Goal: Information Seeking & Learning: Learn about a topic

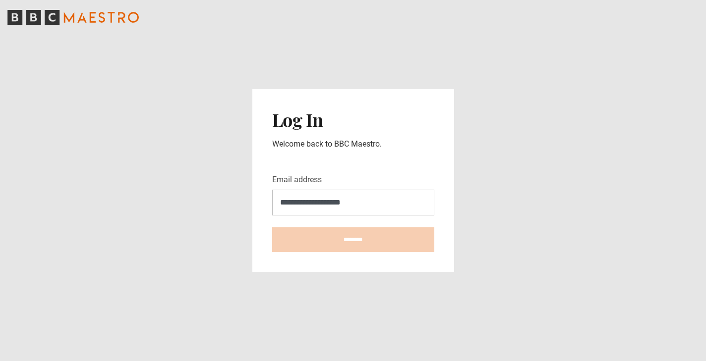
click at [353, 239] on input "********" at bounding box center [353, 239] width 162 height 25
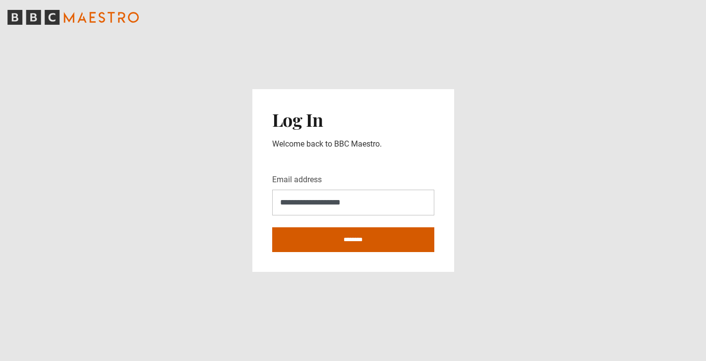
click at [374, 246] on input "********" at bounding box center [353, 239] width 162 height 25
click at [375, 235] on input "********" at bounding box center [353, 239] width 162 height 25
type input "**********"
click at [304, 242] on input "********" at bounding box center [353, 239] width 162 height 25
type input "**********"
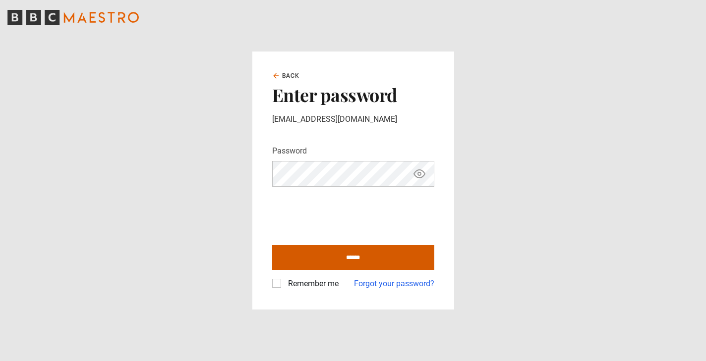
click at [390, 263] on input "******" at bounding box center [353, 257] width 162 height 25
type input "**********"
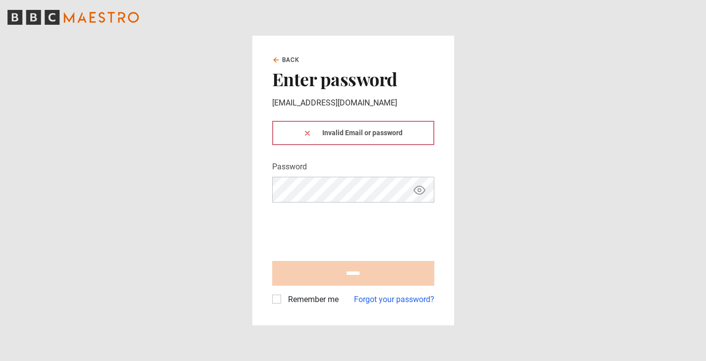
click at [284, 303] on label "Remember me" at bounding box center [311, 300] width 55 height 12
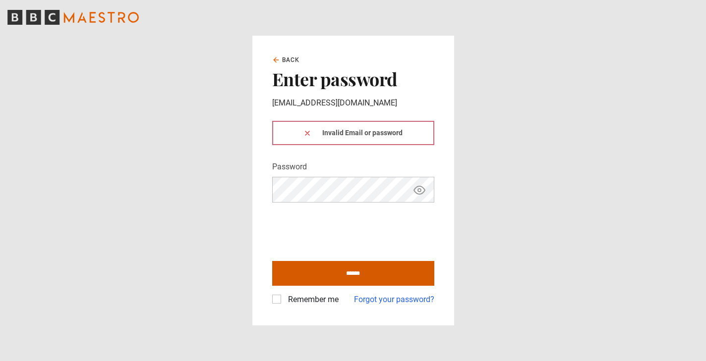
click at [296, 267] on input "******" at bounding box center [353, 273] width 162 height 25
type input "**********"
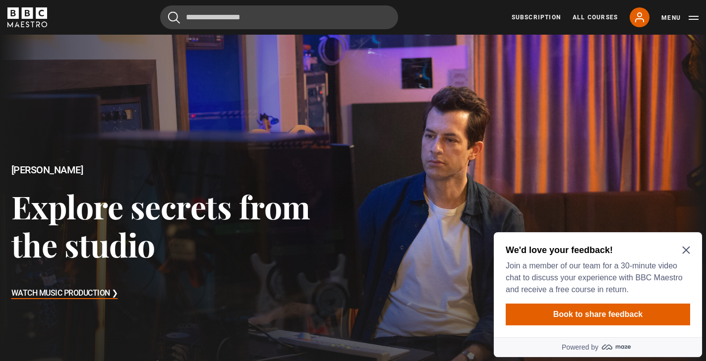
click at [685, 258] on div "We'd love your feedback! Join a member of our team for a 30-minute video chat t…" at bounding box center [595, 270] width 180 height 52
click at [690, 246] on div "We'd love your feedback! Join a member of our team for a 30-minute video chat t…" at bounding box center [598, 284] width 208 height 105
click at [684, 249] on icon "Close Maze Prompt" at bounding box center [685, 250] width 7 height 7
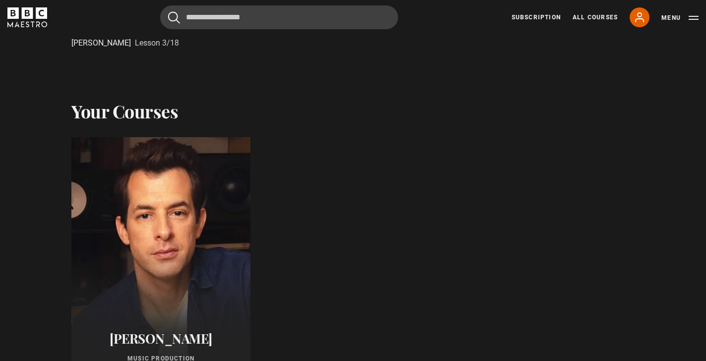
scroll to position [592, 0]
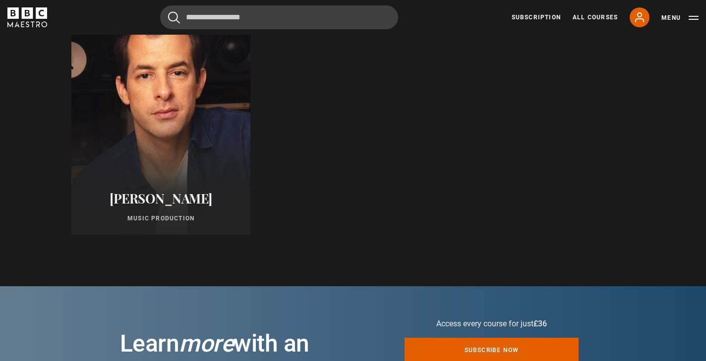
click at [155, 167] on div at bounding box center [160, 116] width 197 height 262
click at [175, 114] on div at bounding box center [160, 116] width 197 height 262
click at [185, 136] on div at bounding box center [160, 116] width 197 height 262
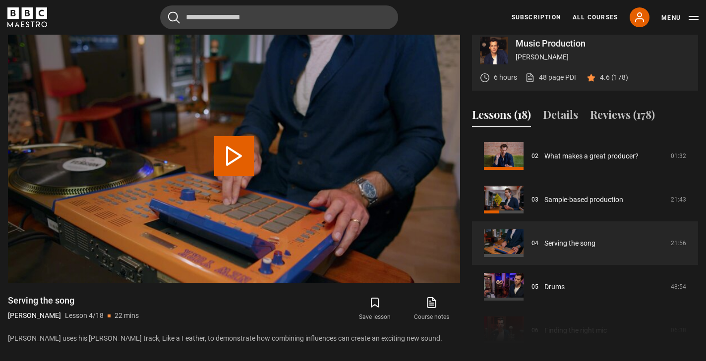
scroll to position [88, 0]
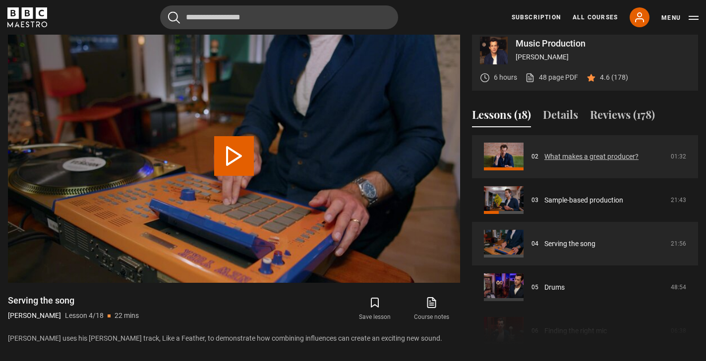
click at [581, 162] on link "What makes a great producer?" at bounding box center [591, 157] width 94 height 10
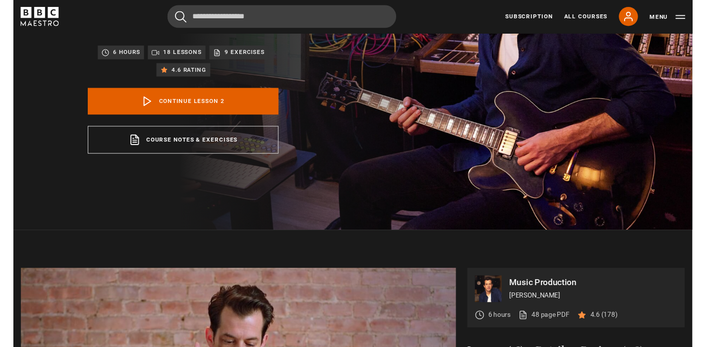
scroll to position [260, 0]
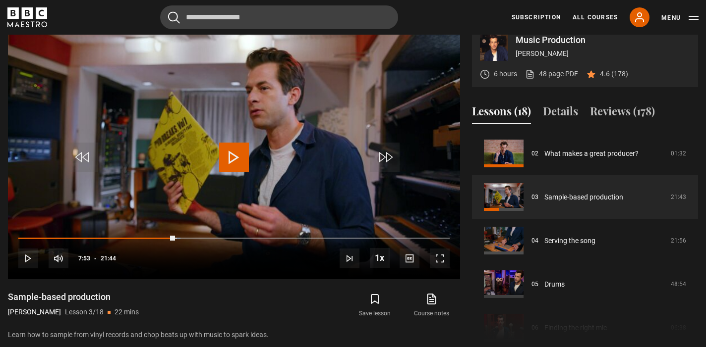
drag, startPoint x: 175, startPoint y: 247, endPoint x: -7, endPoint y: 252, distance: 182.4
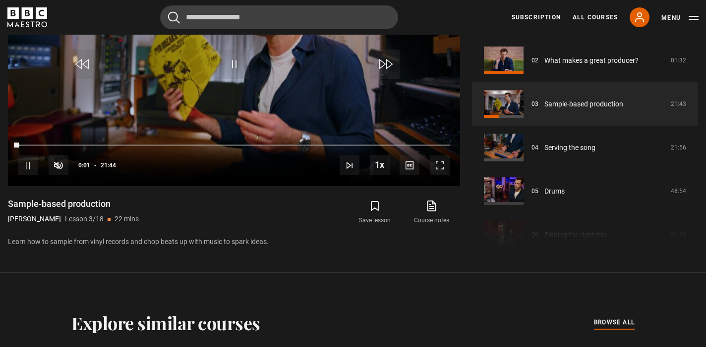
scroll to position [505, 0]
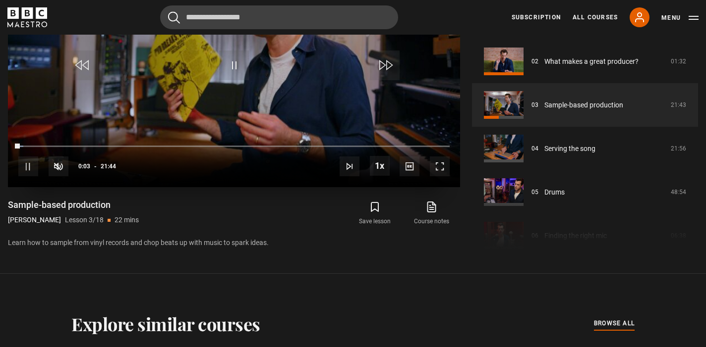
click at [441, 176] on span "Video Player" at bounding box center [440, 167] width 20 height 20
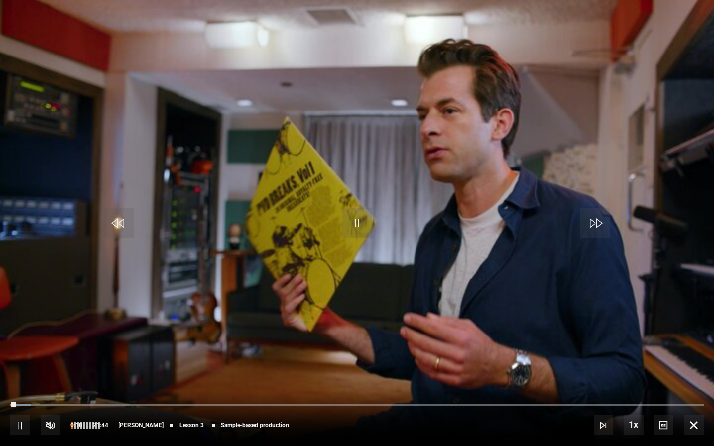
click at [48, 347] on span "Video Player" at bounding box center [51, 425] width 20 height 20
drag, startPoint x: 83, startPoint y: 425, endPoint x: 110, endPoint y: 425, distance: 27.3
click at [100, 347] on div "100%" at bounding box center [85, 425] width 30 height 20
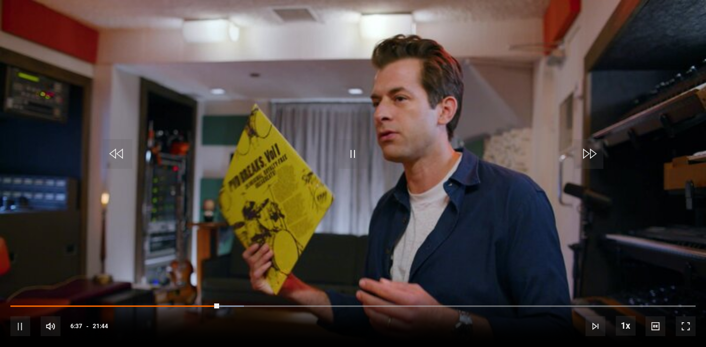
scroll to position [399, 0]
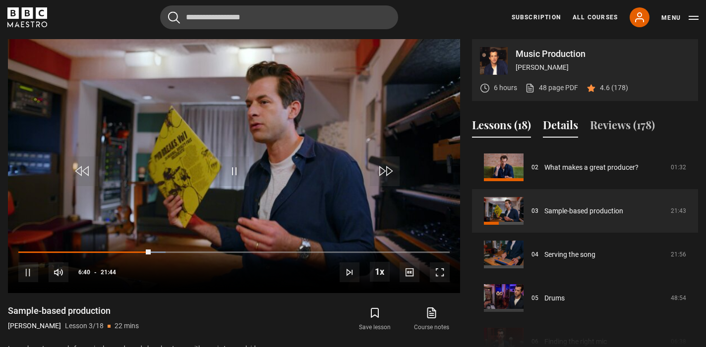
click at [552, 138] on button "Details" at bounding box center [560, 127] width 35 height 21
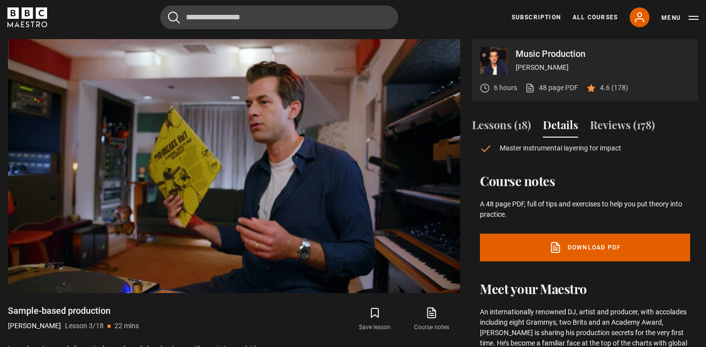
scroll to position [149, 0]
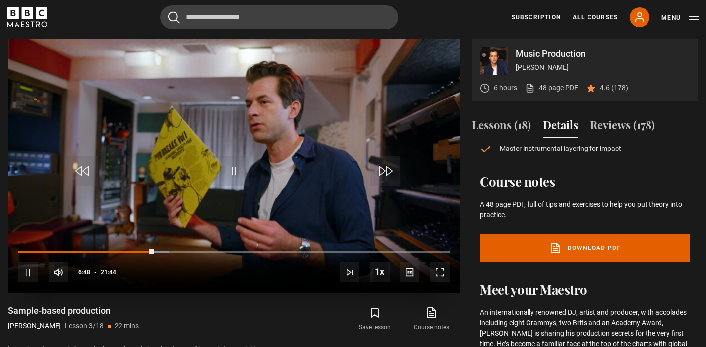
click at [436, 282] on span "Video Player" at bounding box center [440, 273] width 20 height 20
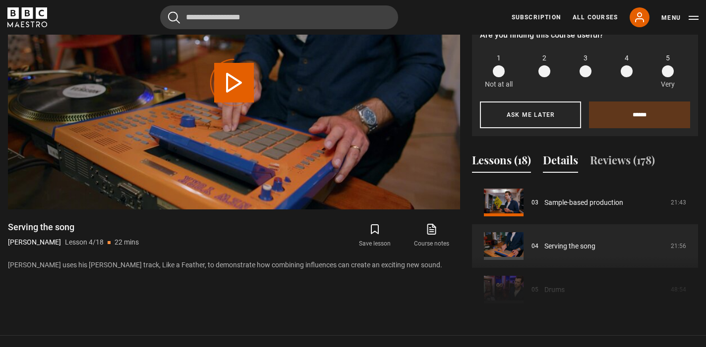
scroll to position [494, 0]
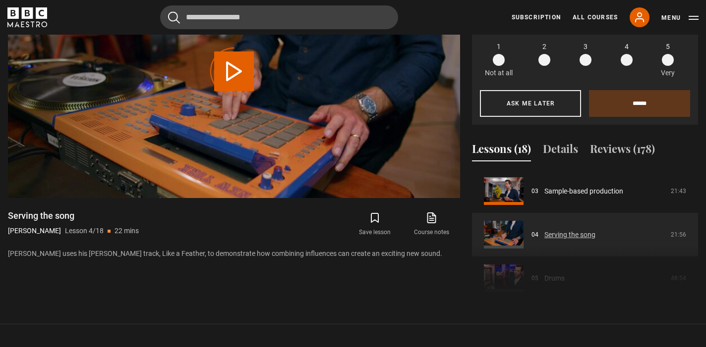
click at [551, 240] on link "Serving the song" at bounding box center [569, 235] width 51 height 10
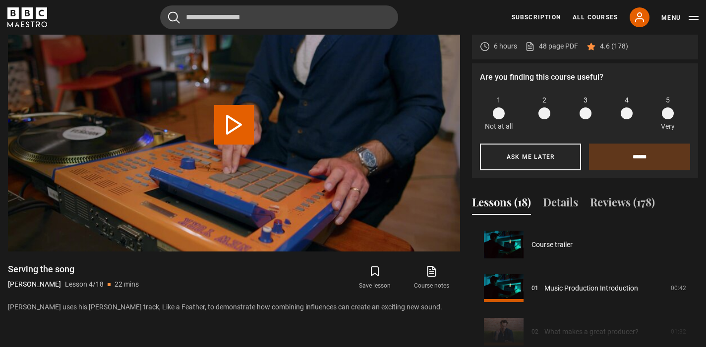
scroll to position [131, 0]
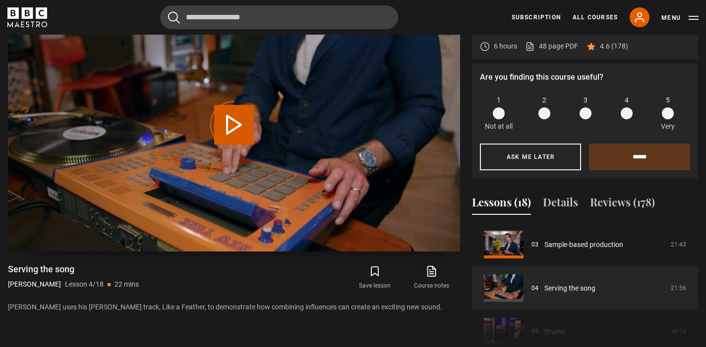
click at [0, 0] on span "Video Player" at bounding box center [0, 0] width 0 height 0
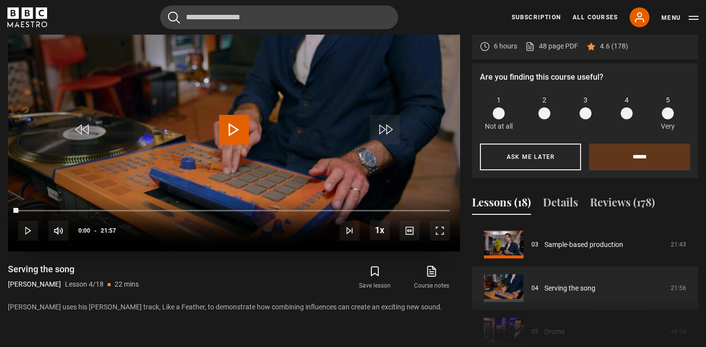
click at [224, 142] on span "Video Player" at bounding box center [234, 130] width 30 height 30
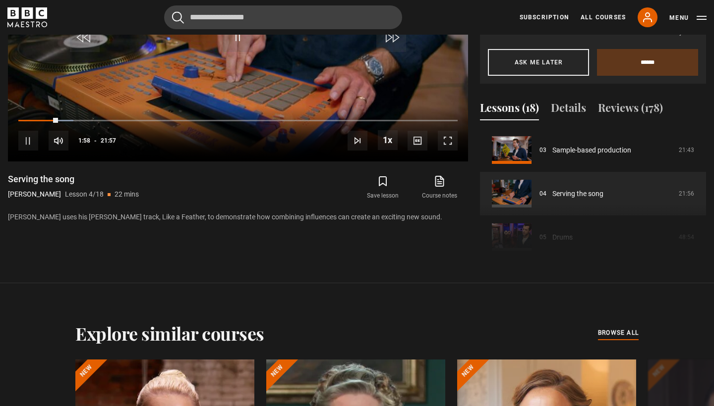
scroll to position [551, 0]
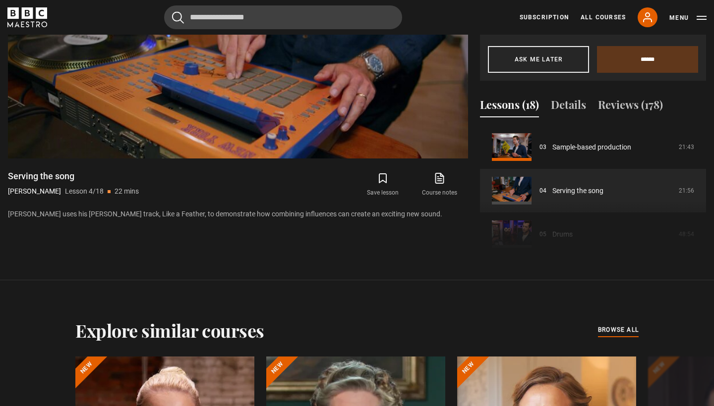
click at [363, 271] on section "Music Production Mark Ronson 6 hours 48 page PDF (opens in new tab) 4.6 (178) A…" at bounding box center [357, 70] width 714 height 420
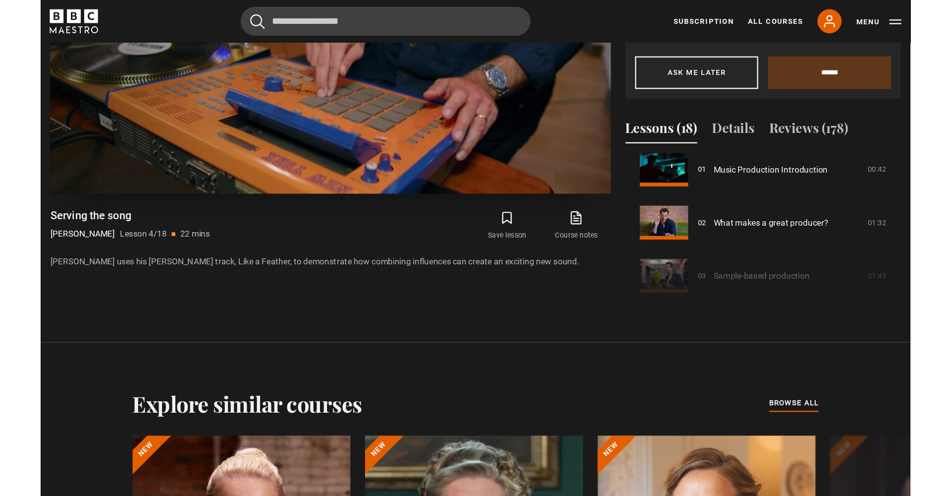
scroll to position [36, 0]
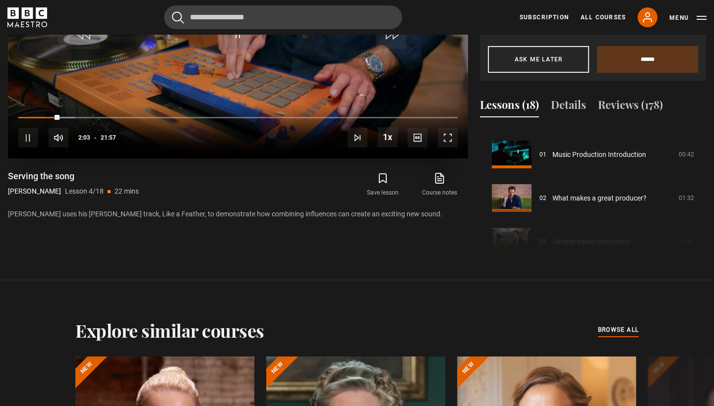
click at [441, 138] on span "Video Player" at bounding box center [448, 138] width 20 height 20
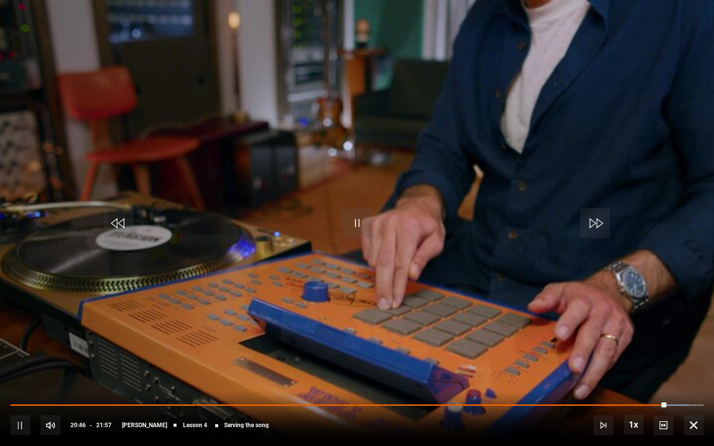
click at [454, 315] on video "Video Player" at bounding box center [357, 223] width 714 height 446
click at [357, 229] on span "Video Player" at bounding box center [357, 223] width 30 height 30
click at [693, 347] on span "Video Player" at bounding box center [693, 425] width 20 height 20
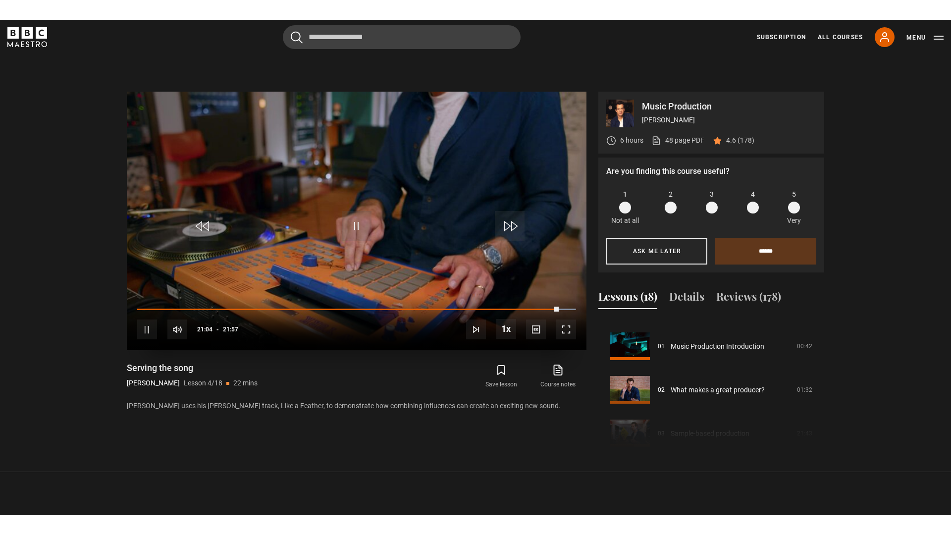
scroll to position [469, 0]
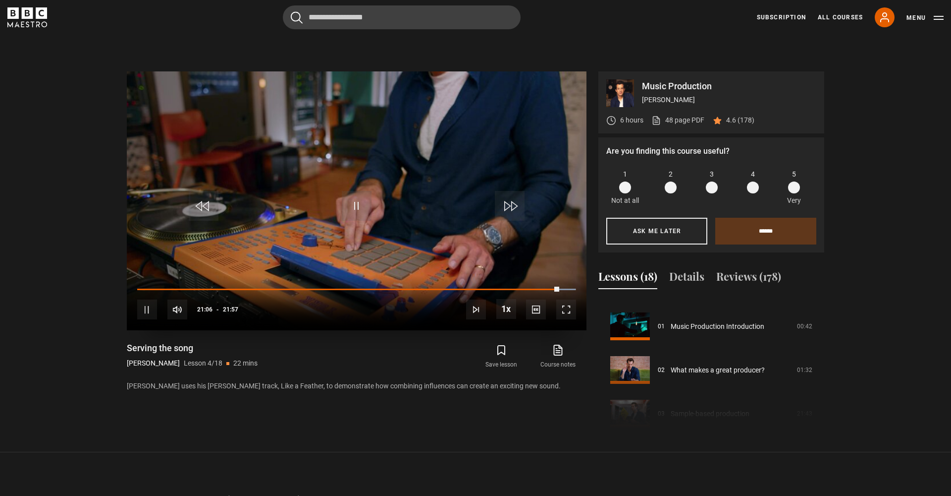
click at [564, 312] on span "Video Player" at bounding box center [567, 309] width 20 height 20
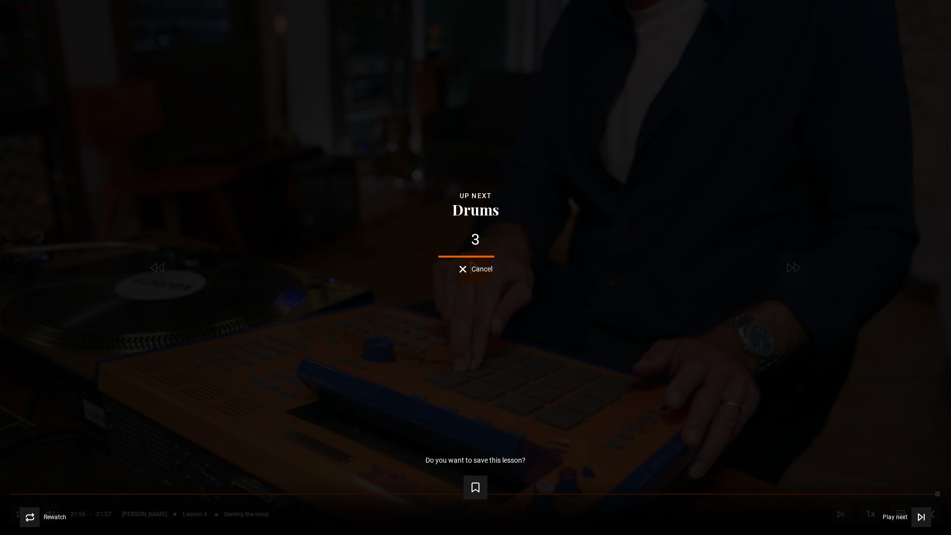
click at [472, 206] on button "Drums" at bounding box center [475, 209] width 53 height 15
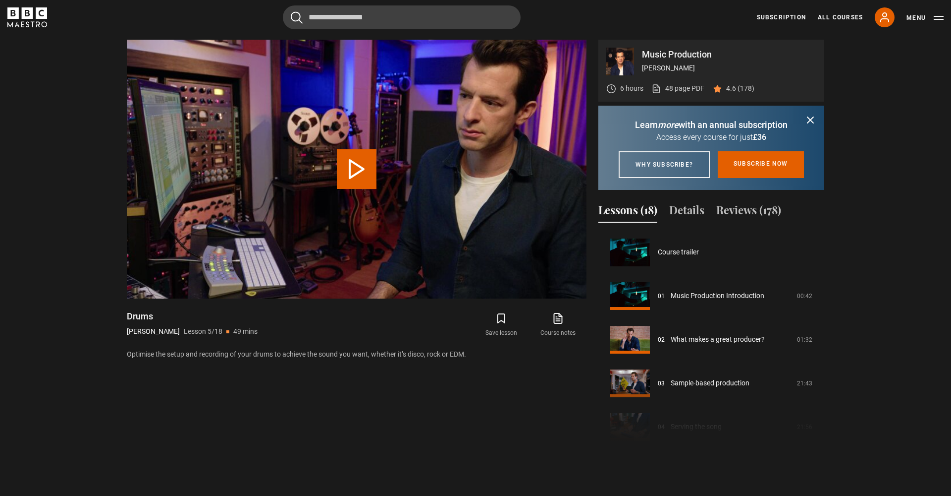
scroll to position [174, 0]
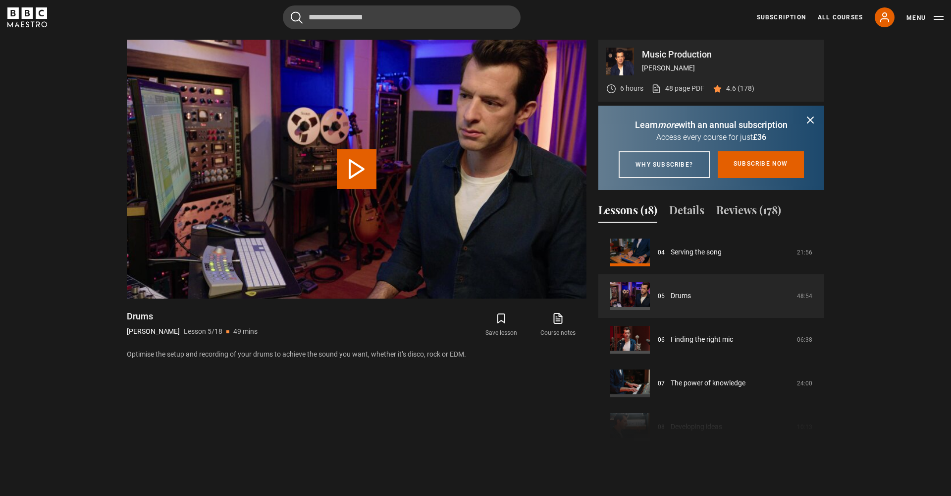
click at [809, 120] on icon "submit" at bounding box center [811, 120] width 12 height 12
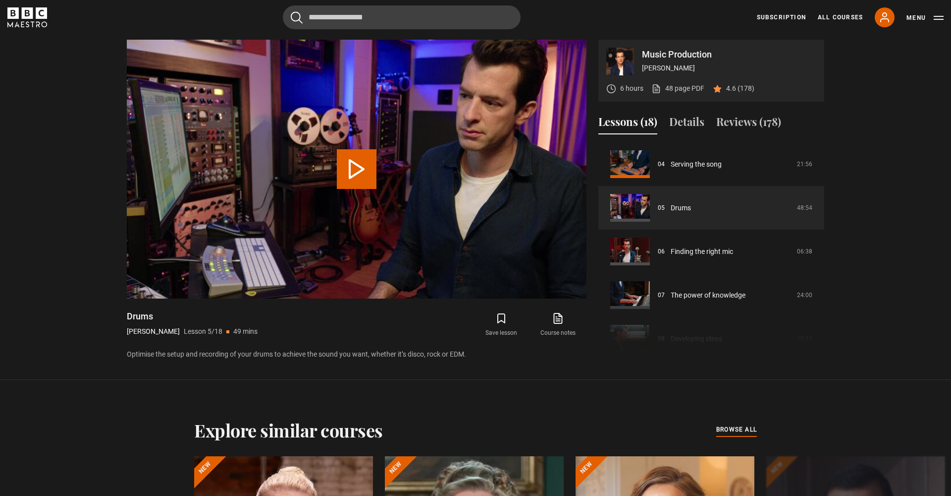
click at [358, 163] on button "Play Lesson Drums" at bounding box center [357, 169] width 40 height 40
click at [270, 237] on video "Video Player" at bounding box center [357, 169] width 460 height 259
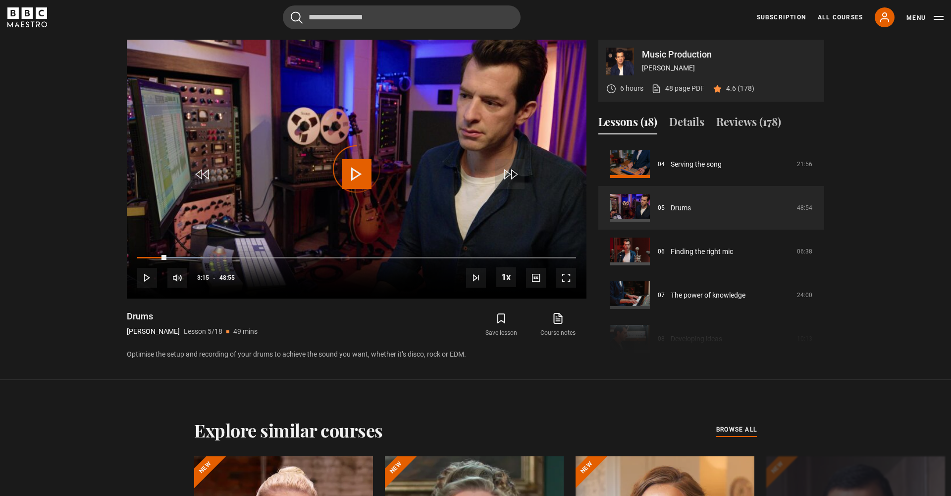
drag, startPoint x: 0, startPoint y: 0, endPoint x: 92, endPoint y: 262, distance: 277.4
click at [92, 262] on section "Music Production Mark Ronson 6 hours 48 page PDF (opens in new tab) 4.6 (178) V…" at bounding box center [475, 190] width 951 height 380
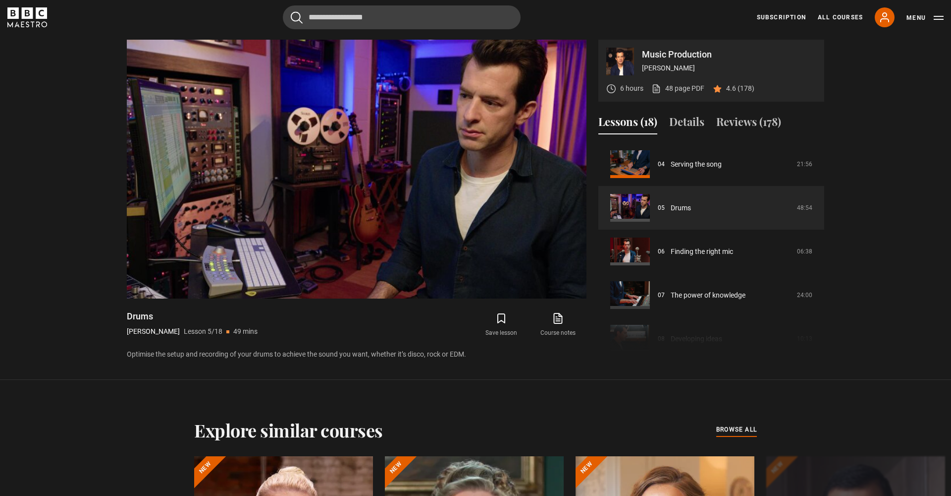
click at [259, 256] on video "Video Player" at bounding box center [357, 169] width 460 height 259
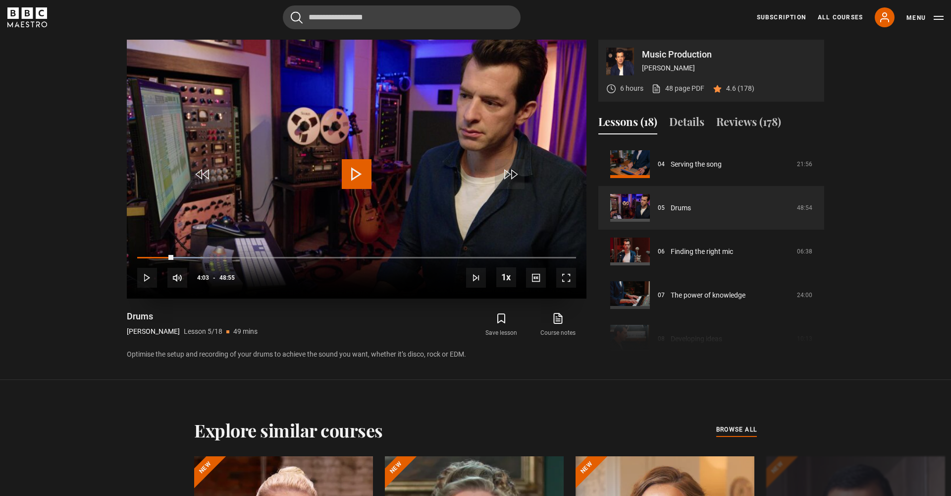
drag, startPoint x: 92, startPoint y: 262, endPoint x: 129, endPoint y: 258, distance: 36.9
click at [129, 258] on div "10s Skip Back 10 seconds Play 10s Skip Forward 10 seconds Loaded : 15.16% 01:52…" at bounding box center [357, 270] width 460 height 55
click at [144, 258] on div "Loaded : 0.17% 01:52 00:00" at bounding box center [356, 258] width 439 height 2
drag, startPoint x: 129, startPoint y: 258, endPoint x: 144, endPoint y: 276, distance: 23.2
click at [144, 276] on span "Video Player" at bounding box center [147, 278] width 20 height 20
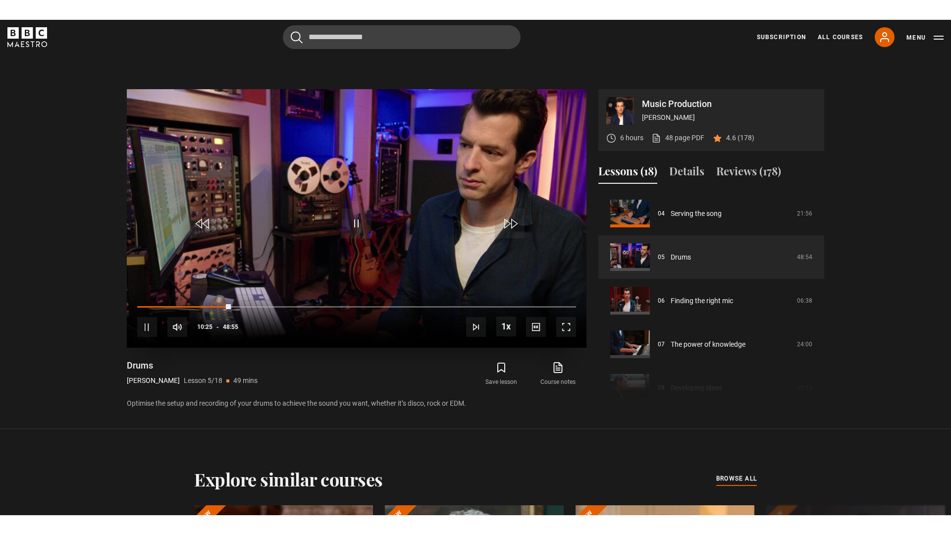
scroll to position [467, 0]
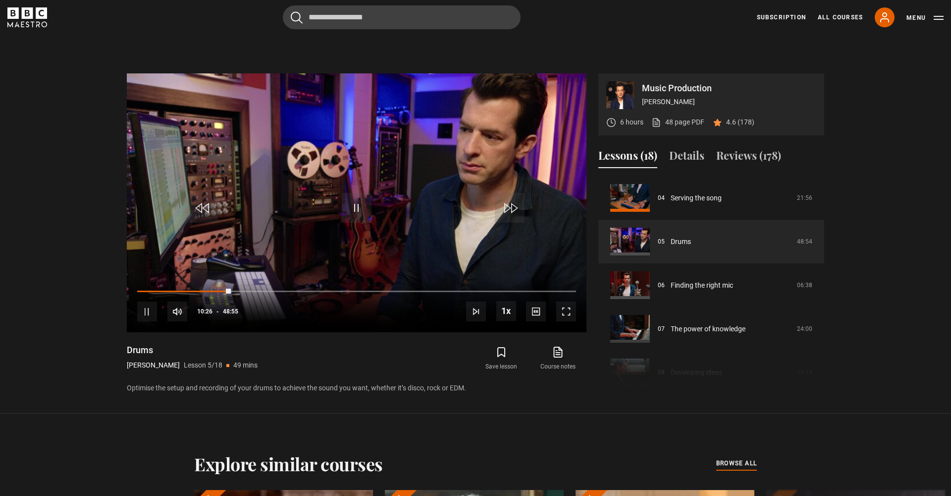
click at [566, 312] on span "Video Player" at bounding box center [567, 311] width 20 height 20
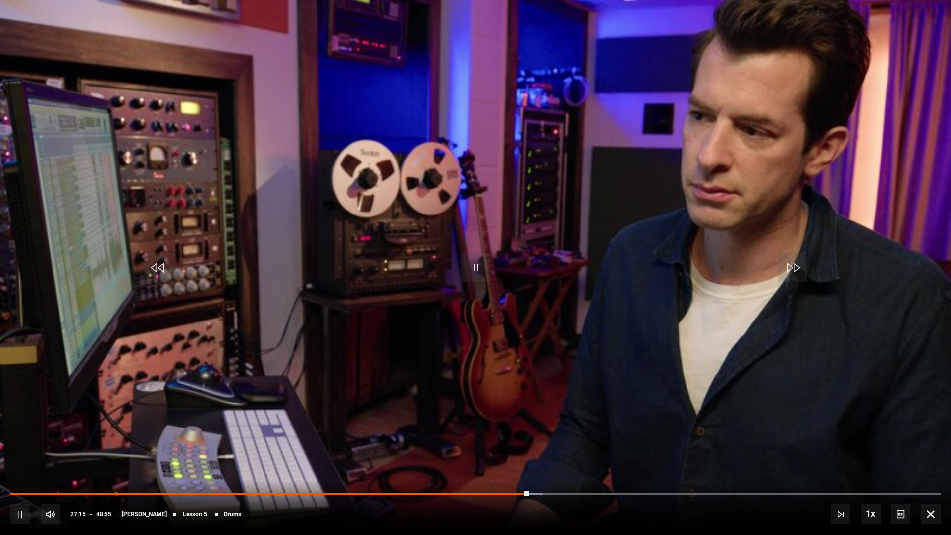
click at [480, 265] on span "Video Player" at bounding box center [476, 268] width 30 height 30
click at [478, 268] on span "Video Player" at bounding box center [476, 268] width 30 height 30
click at [475, 264] on span "Video Player" at bounding box center [476, 268] width 30 height 30
click at [14, 495] on span "Video Player" at bounding box center [20, 514] width 20 height 20
click at [475, 266] on span "Video Player" at bounding box center [476, 268] width 30 height 30
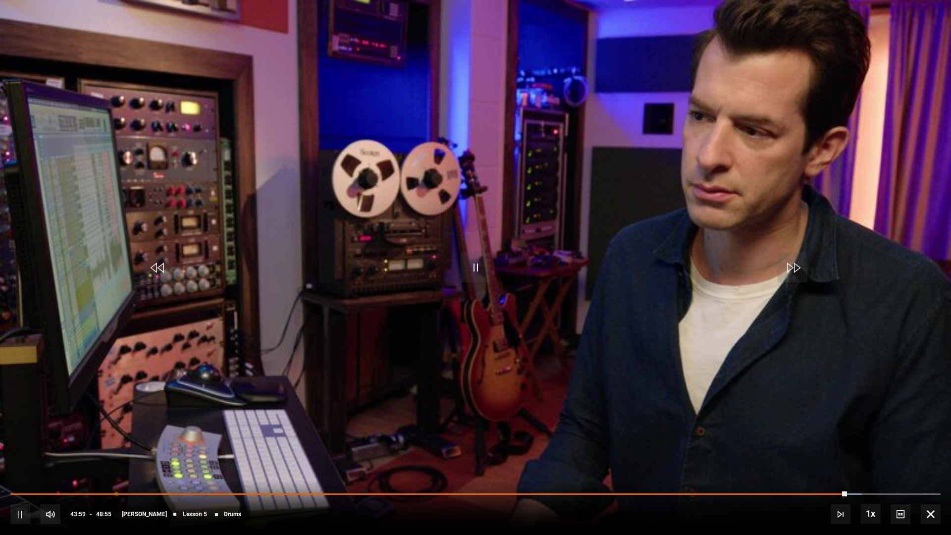
drag, startPoint x: 731, startPoint y: 140, endPoint x: 634, endPoint y: 388, distance: 266.1
click at [634, 388] on video "Video Player" at bounding box center [475, 267] width 951 height 535
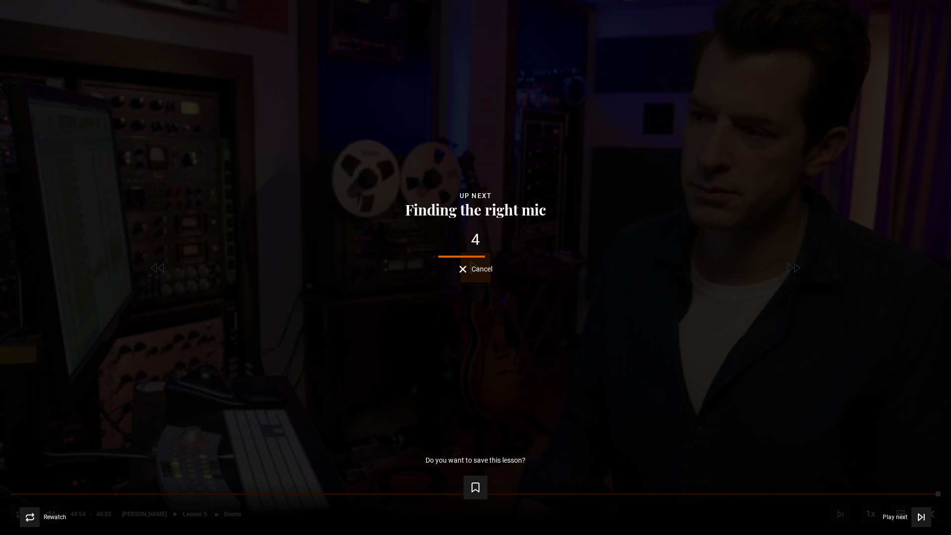
click at [920, 495] on icon "Video Player" at bounding box center [921, 517] width 4 height 6
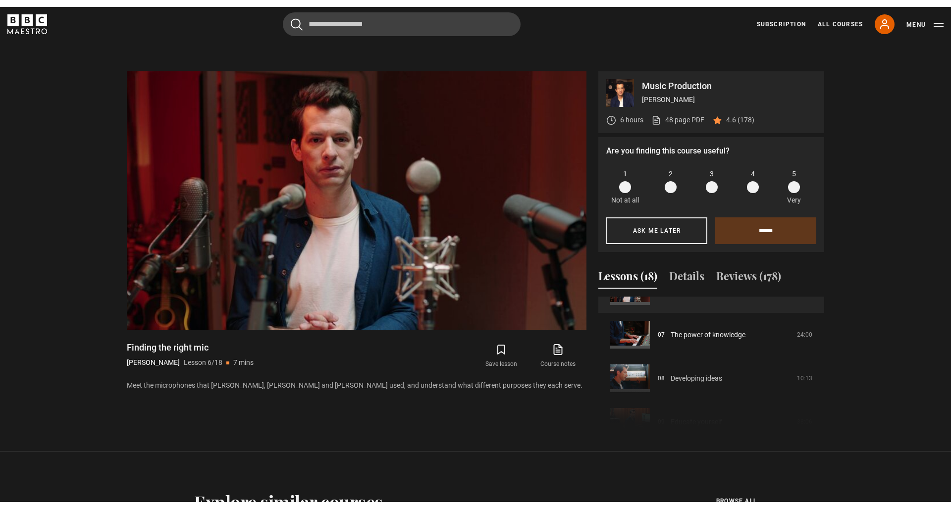
scroll to position [467, 0]
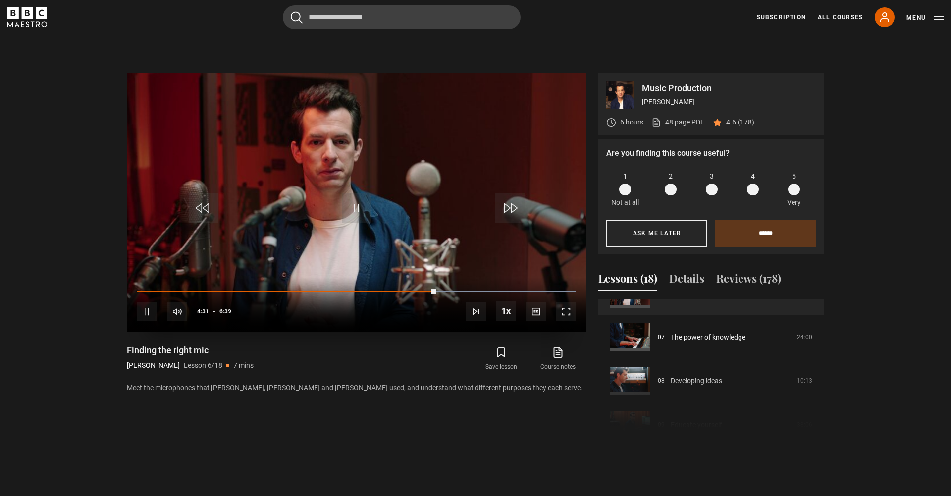
click at [412, 230] on video "Video Player" at bounding box center [357, 202] width 460 height 259
click at [405, 191] on video "Video Player" at bounding box center [357, 202] width 460 height 259
click at [562, 313] on span "Video Player" at bounding box center [567, 311] width 20 height 20
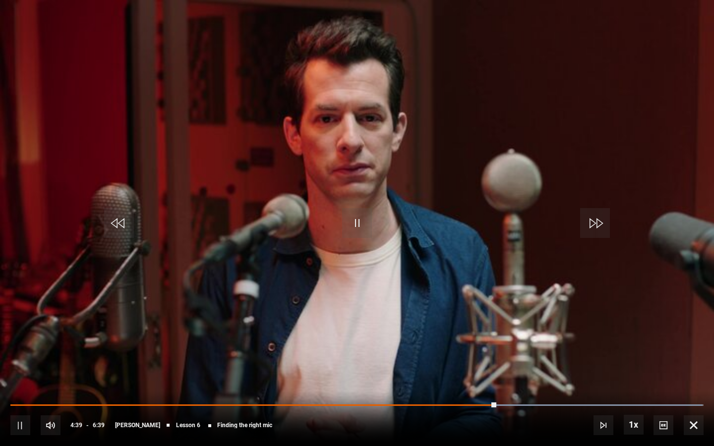
drag, startPoint x: 522, startPoint y: 175, endPoint x: 695, endPoint y: 429, distance: 307.1
click at [695, 429] on span "Video Player" at bounding box center [693, 425] width 20 height 20
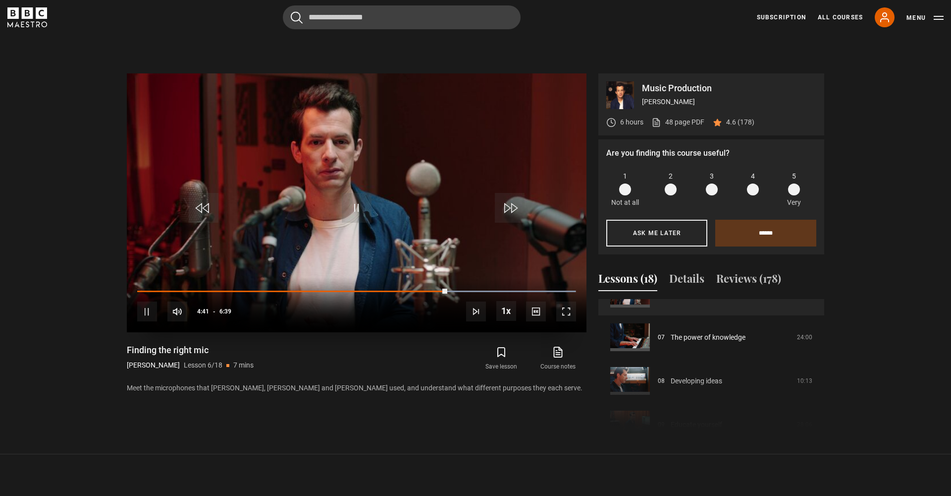
drag, startPoint x: 695, startPoint y: 429, endPoint x: 568, endPoint y: 310, distance: 173.6
click at [568, 310] on span "Video Player" at bounding box center [567, 311] width 20 height 20
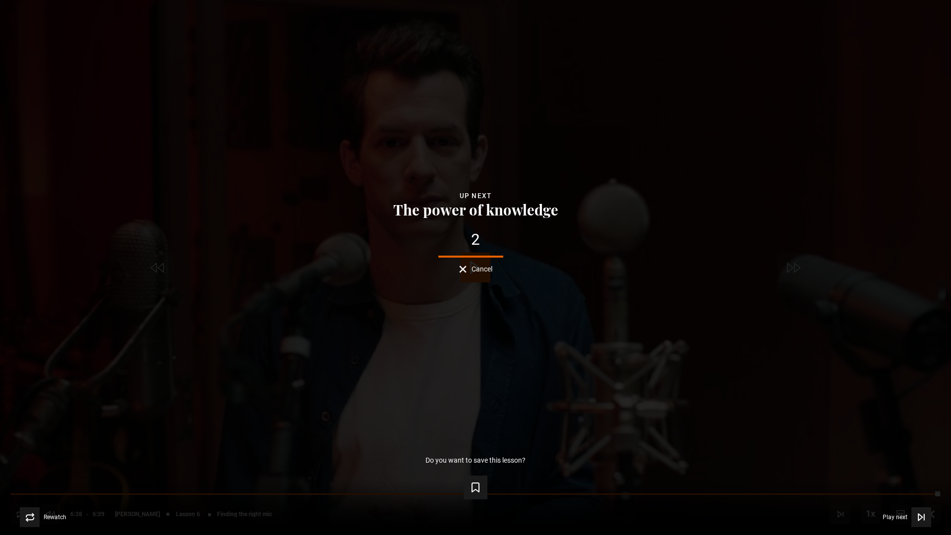
drag, startPoint x: 568, startPoint y: 310, endPoint x: 483, endPoint y: 272, distance: 93.4
click at [483, 272] on span "Cancel" at bounding box center [482, 269] width 21 height 7
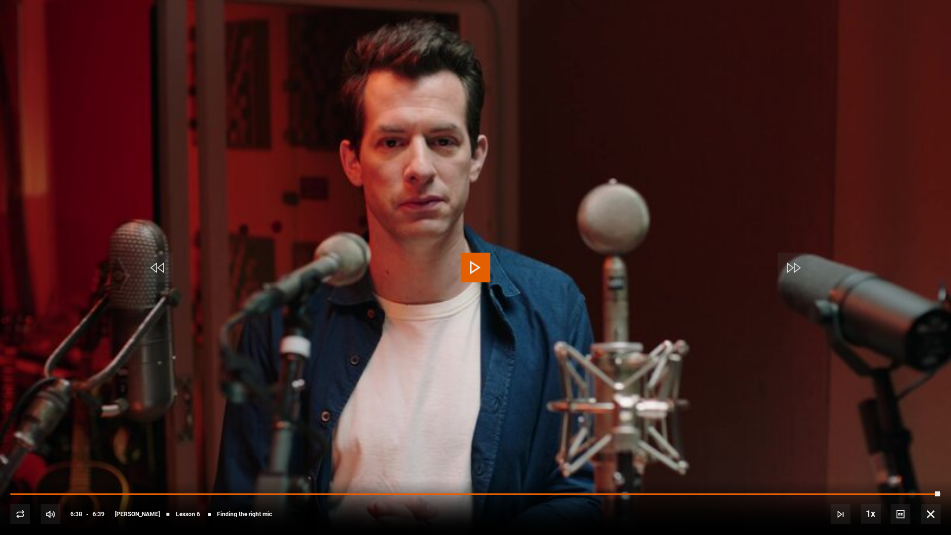
click at [921, 495] on span "Video Player" at bounding box center [931, 514] width 20 height 20
